Goal: Transaction & Acquisition: Purchase product/service

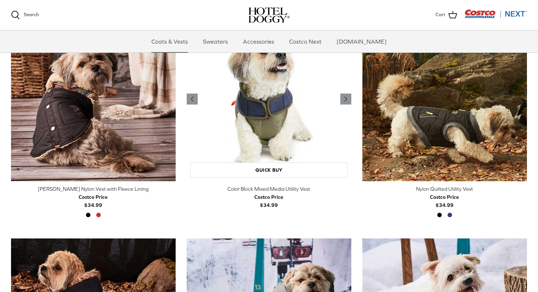
scroll to position [206, 0]
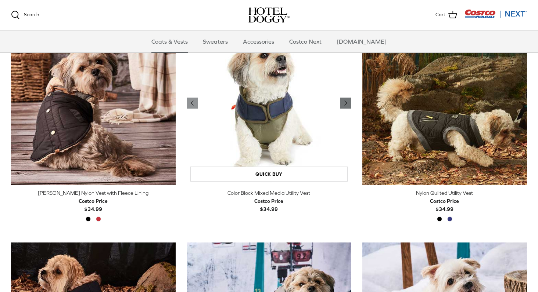
click at [346, 103] on polyline "Previous" at bounding box center [346, 103] width 2 height 4
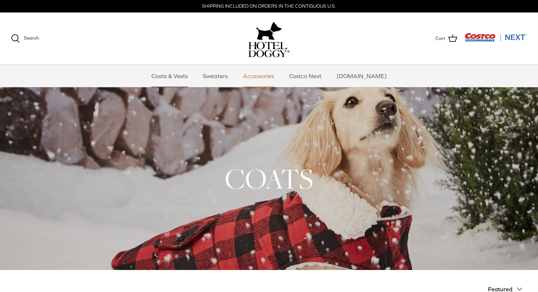
scroll to position [0, 0]
click at [274, 76] on link "Accessories" at bounding box center [258, 76] width 44 height 22
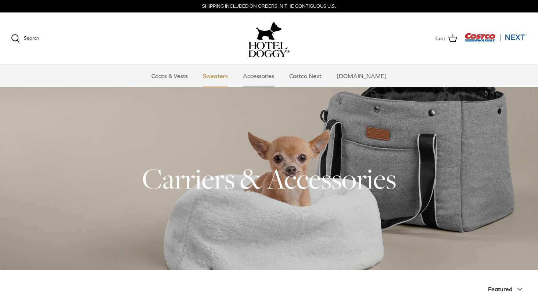
click at [224, 77] on link "Sweaters" at bounding box center [215, 76] width 38 height 22
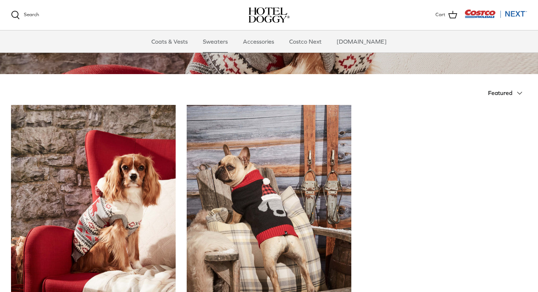
scroll to position [64, 0]
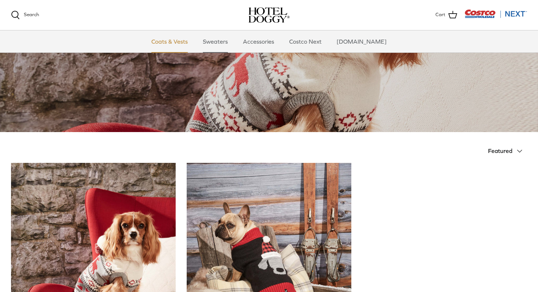
click at [183, 47] on link "Coats & Vests" at bounding box center [170, 41] width 50 height 22
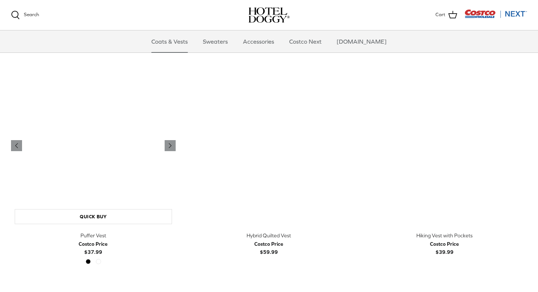
scroll to position [1269, 0]
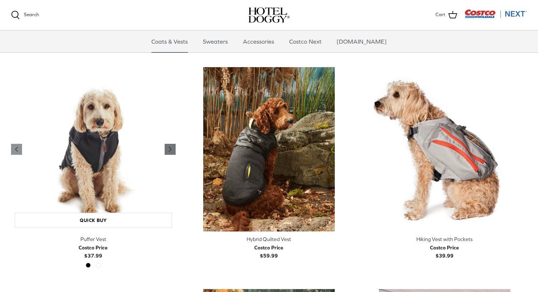
click at [173, 150] on icon "Right" at bounding box center [170, 149] width 9 height 9
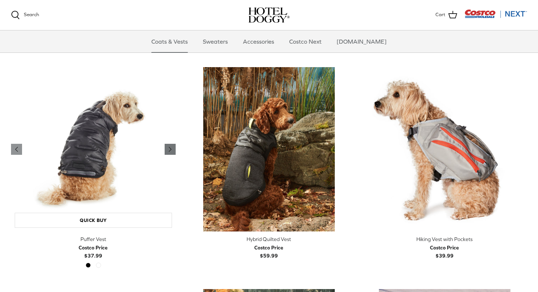
click at [173, 150] on icon "Right" at bounding box center [170, 149] width 9 height 9
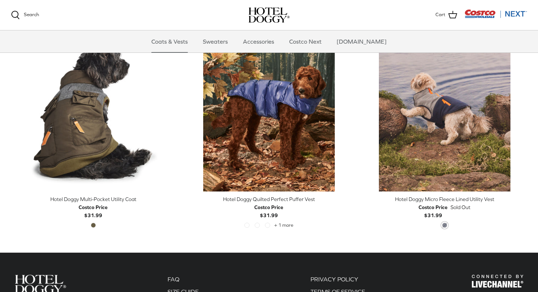
scroll to position [1530, 0]
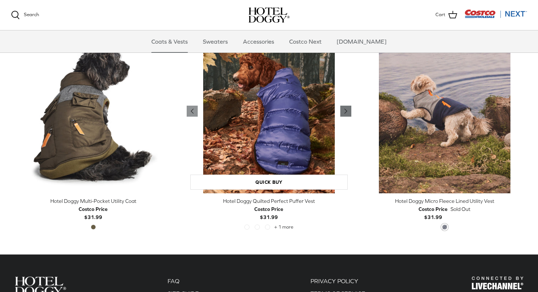
click at [344, 109] on icon "Right" at bounding box center [345, 111] width 9 height 9
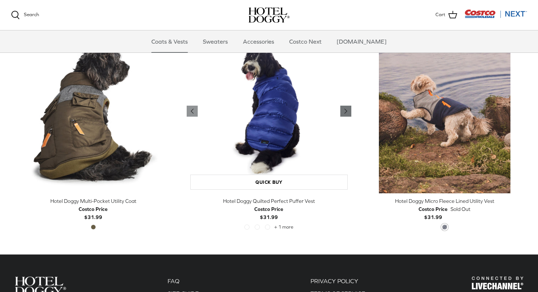
click at [344, 109] on icon "Right" at bounding box center [345, 111] width 9 height 9
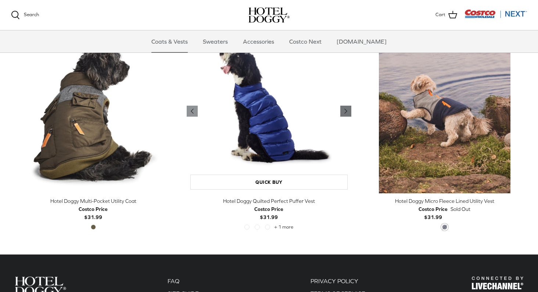
click at [344, 109] on icon "Right" at bounding box center [345, 111] width 9 height 9
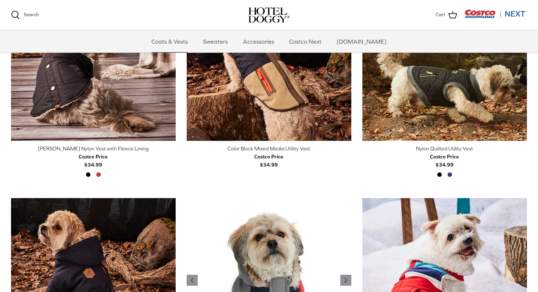
scroll to position [235, 0]
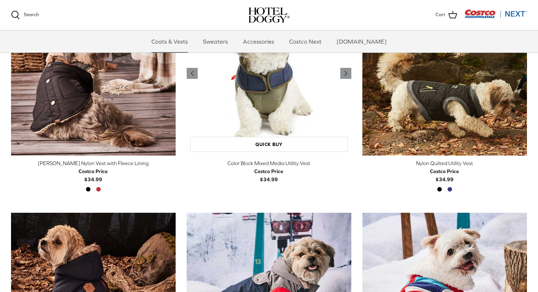
click at [288, 129] on img "Color Block Mixed Media Utility Vest" at bounding box center [269, 73] width 165 height 165
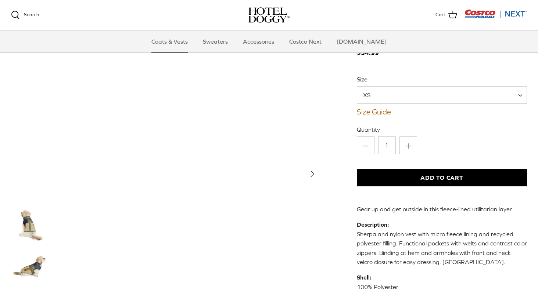
scroll to position [53, 0]
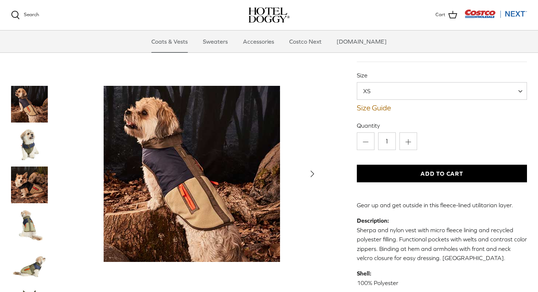
click at [30, 187] on img "Thumbnail Link" at bounding box center [29, 185] width 37 height 37
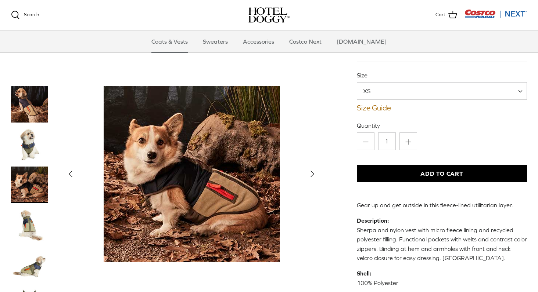
click at [25, 224] on img "Thumbnail Link" at bounding box center [29, 225] width 37 height 37
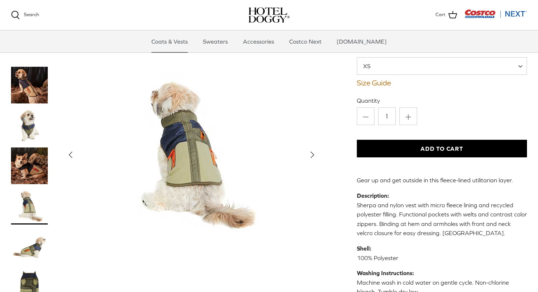
scroll to position [78, 0]
click at [29, 245] on img "Thumbnail Link" at bounding box center [29, 246] width 37 height 37
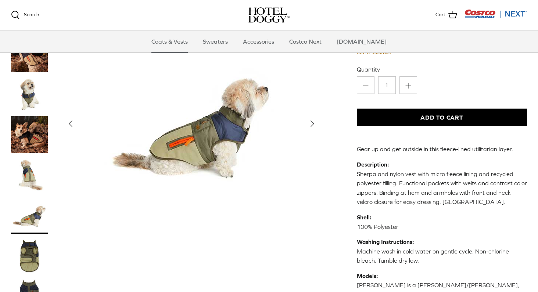
scroll to position [110, 0]
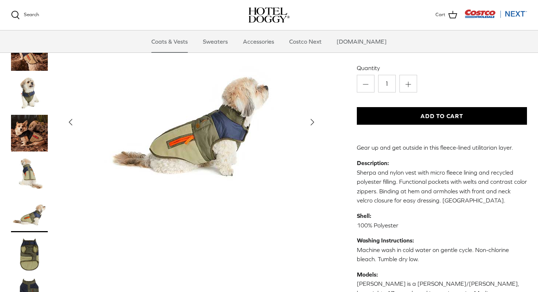
click at [29, 236] on img "Thumbnail Link" at bounding box center [29, 254] width 37 height 37
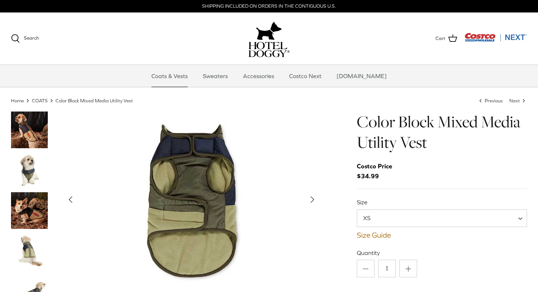
scroll to position [0, 0]
click at [382, 234] on link "Size Guide" at bounding box center [442, 235] width 170 height 9
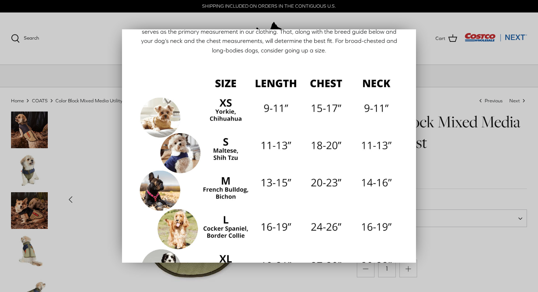
scroll to position [51, 0]
